Goal: Task Accomplishment & Management: Complete application form

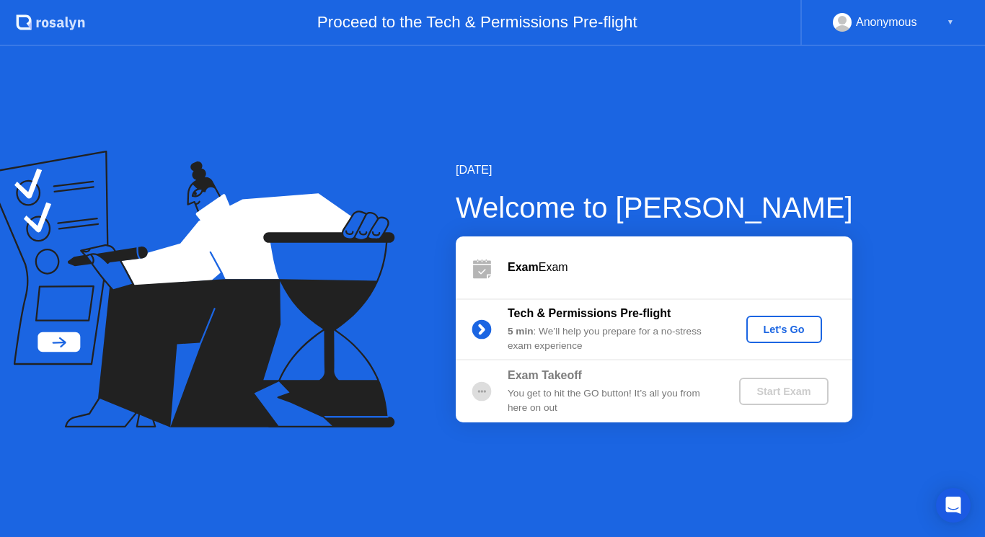
click at [583, 387] on div "You get to hit the GO button! It’s all you from here on out" at bounding box center [612, 402] width 208 height 30
click at [768, 332] on div "Let's Go" at bounding box center [784, 330] width 64 height 12
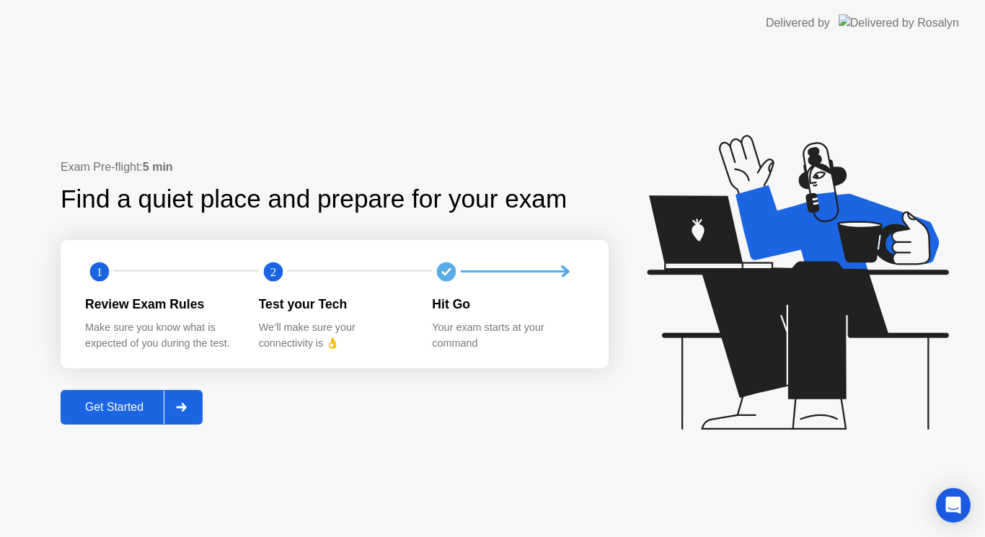
click at [190, 417] on div at bounding box center [181, 407] width 35 height 33
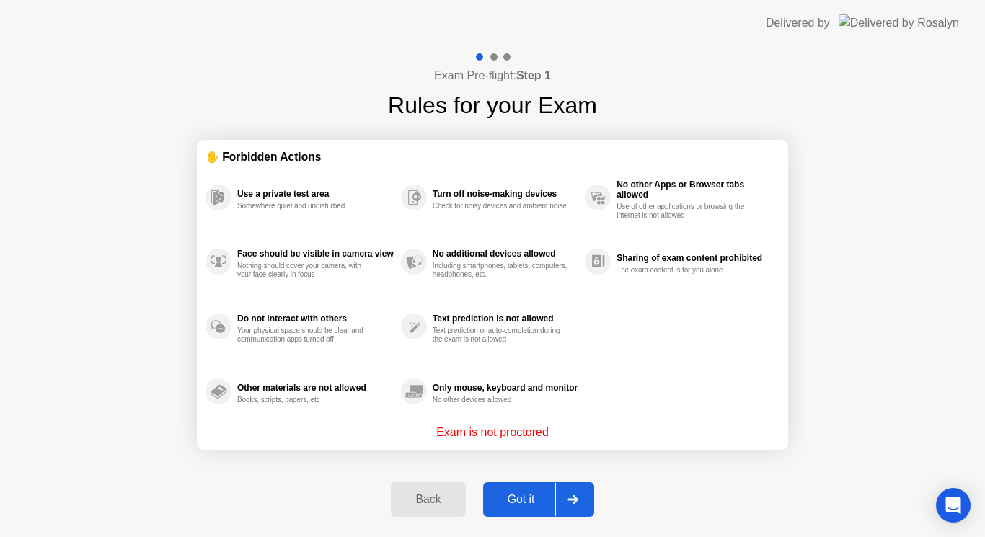
click at [506, 501] on div "Got it" at bounding box center [522, 499] width 68 height 13
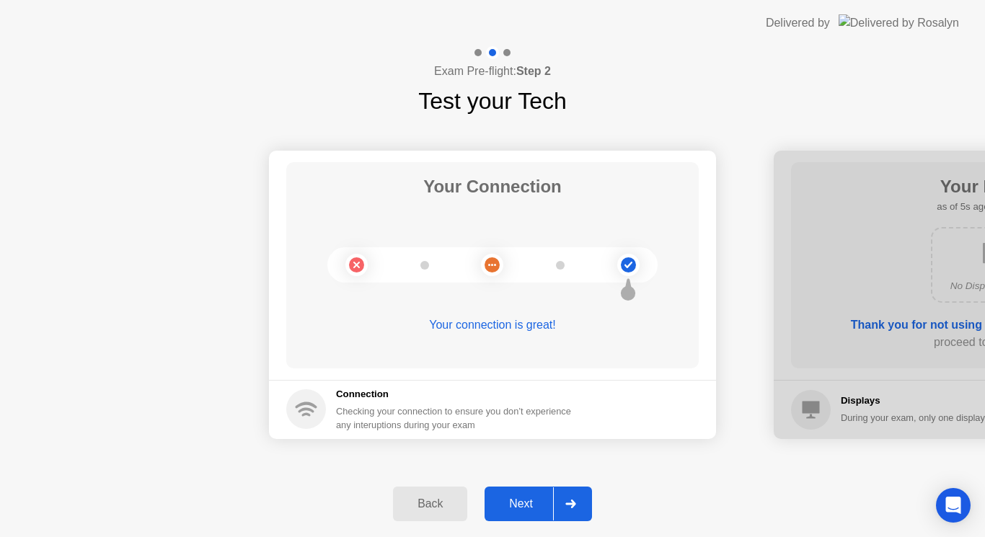
click at [506, 501] on div "Next" at bounding box center [521, 504] width 64 height 13
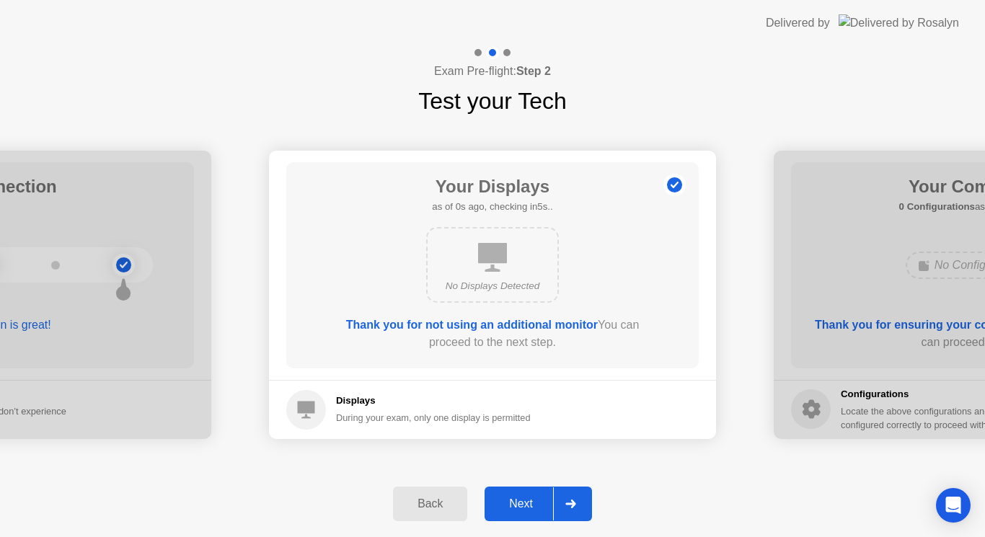
click at [506, 501] on div "Next" at bounding box center [521, 504] width 64 height 13
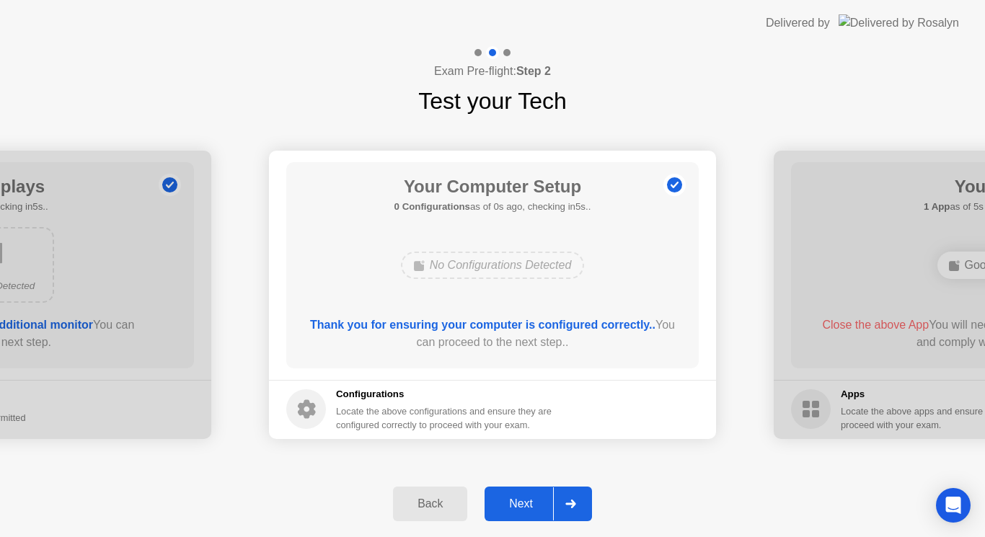
click at [506, 501] on div "Next" at bounding box center [521, 504] width 64 height 13
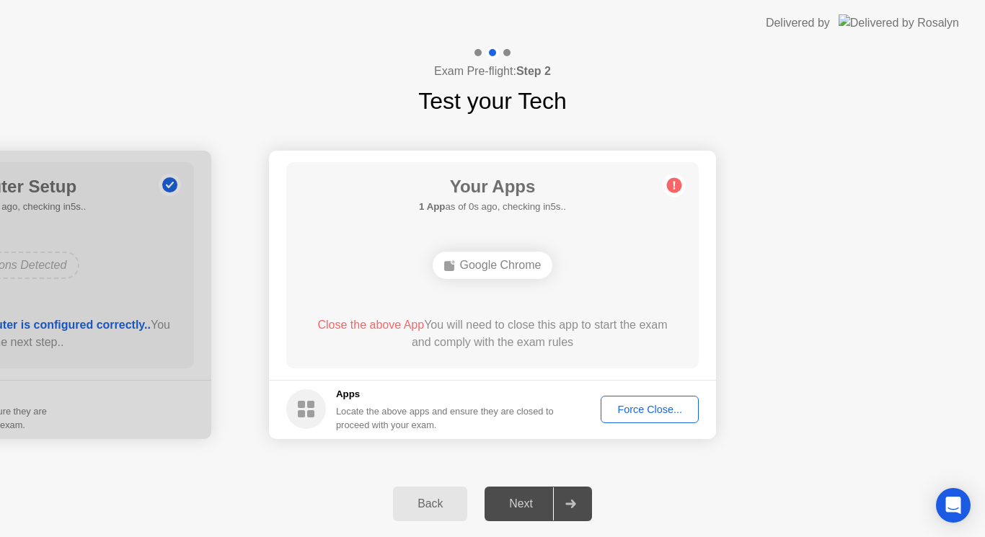
click at [635, 412] on div "Force Close..." at bounding box center [650, 410] width 88 height 12
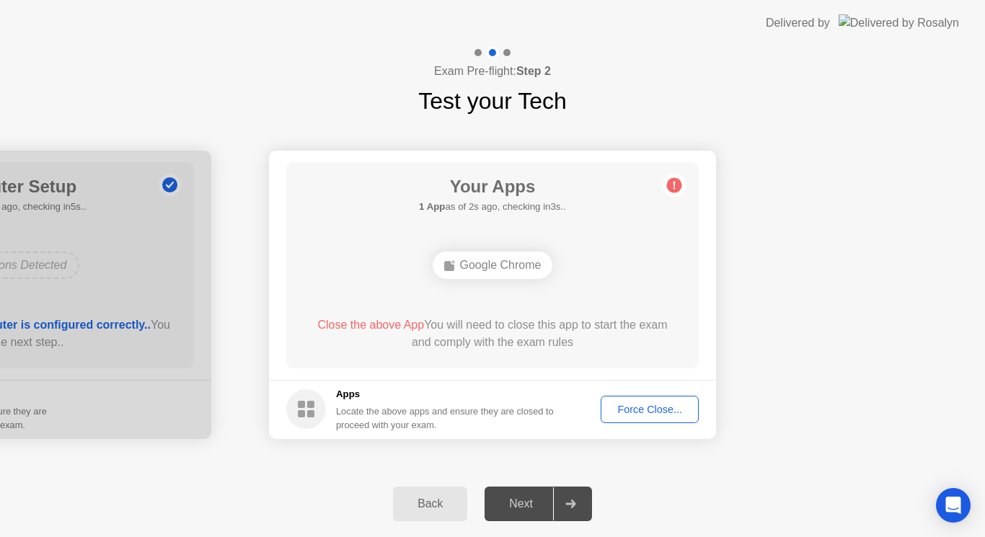
click at [651, 404] on div "Force Close..." at bounding box center [650, 410] width 88 height 12
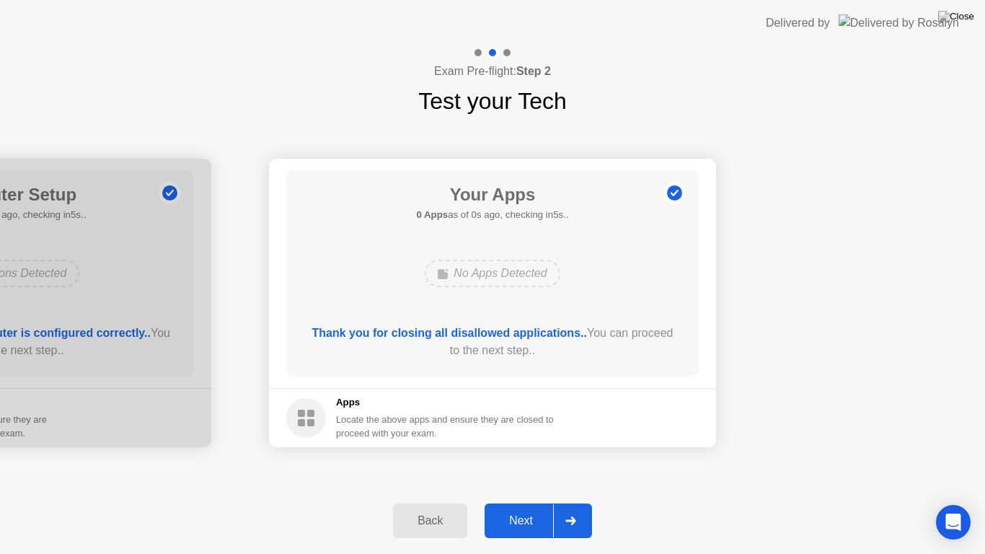
click at [518, 520] on div "Next" at bounding box center [521, 520] width 64 height 13
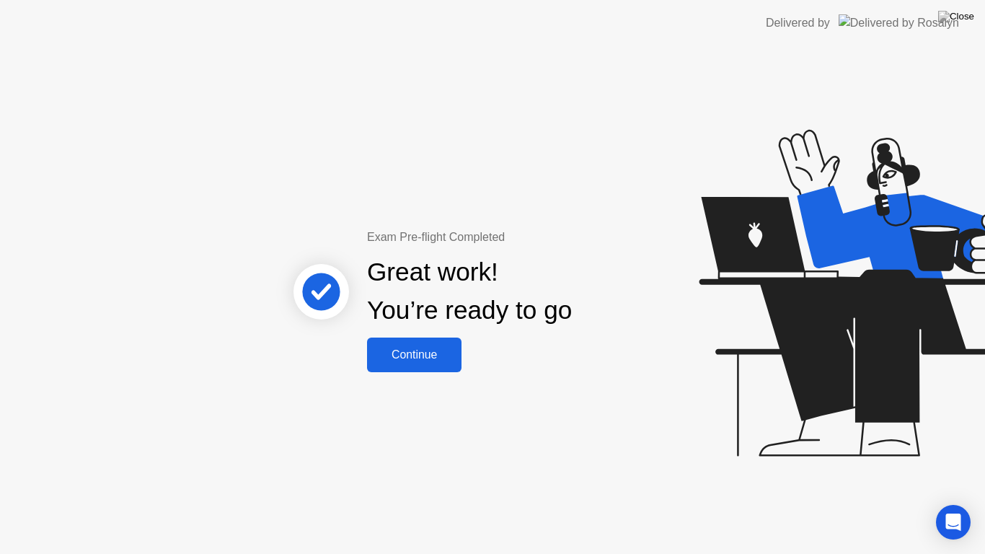
click at [435, 359] on div "Continue" at bounding box center [414, 354] width 86 height 13
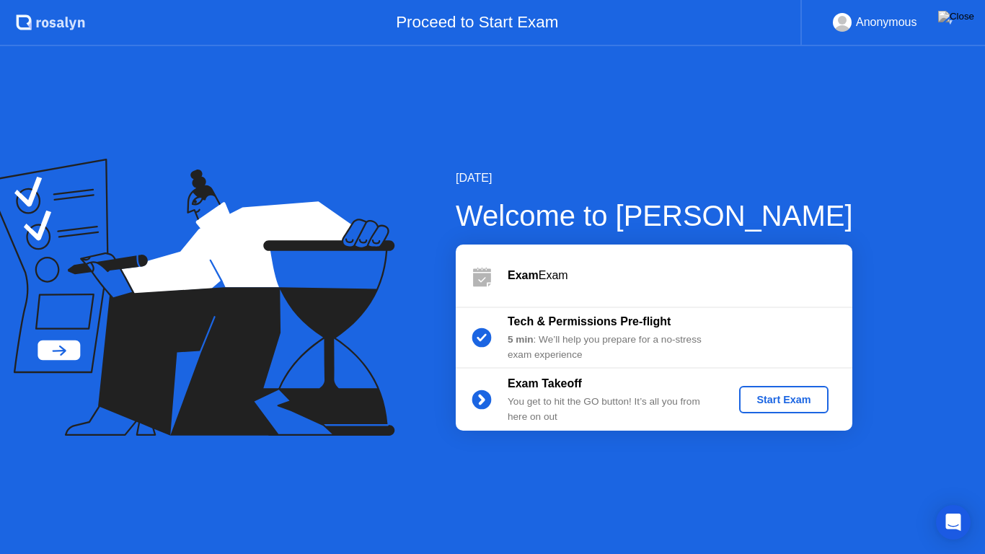
click at [767, 396] on div "Start Exam" at bounding box center [783, 400] width 77 height 12
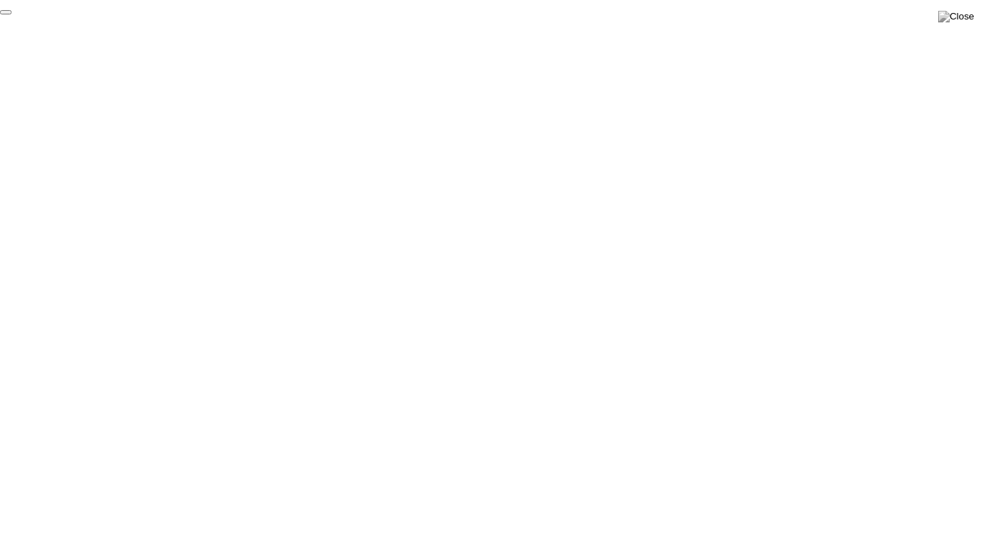
click div "End Proctoring Session"
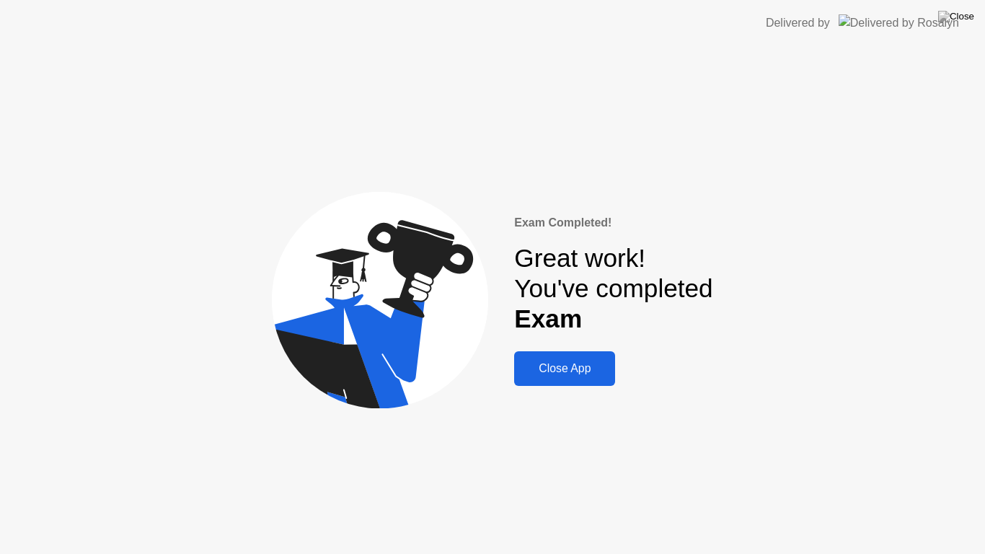
click at [586, 369] on div "Close App" at bounding box center [565, 368] width 92 height 13
